Goal: Find specific page/section: Find specific page/section

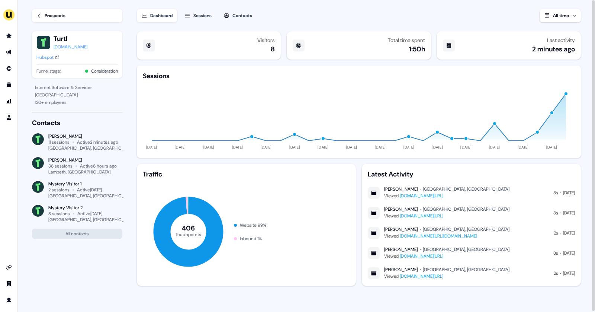
click at [44, 14] on link "Prospects" at bounding box center [77, 15] width 90 height 13
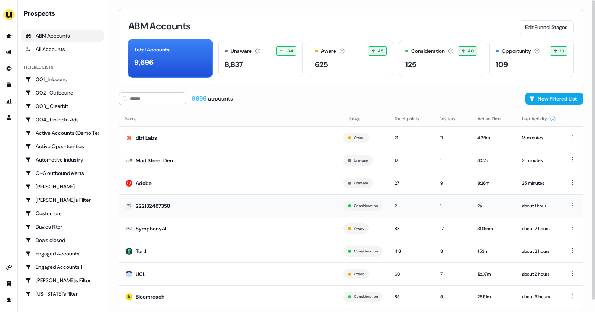
scroll to position [12, 0]
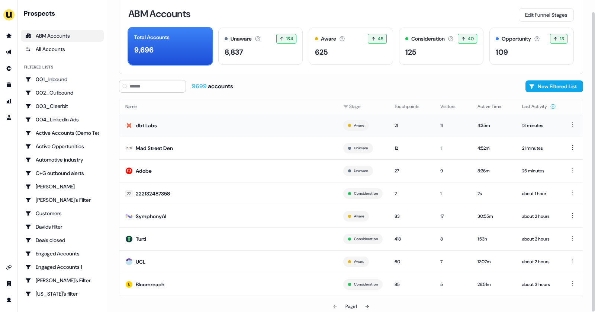
click at [145, 116] on td "dbt Labs" at bounding box center [228, 125] width 218 height 23
